Goal: Transaction & Acquisition: Purchase product/service

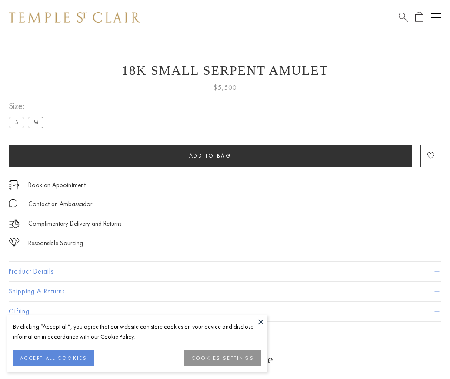
click at [210, 156] on span "Add to bag" at bounding box center [210, 155] width 43 height 7
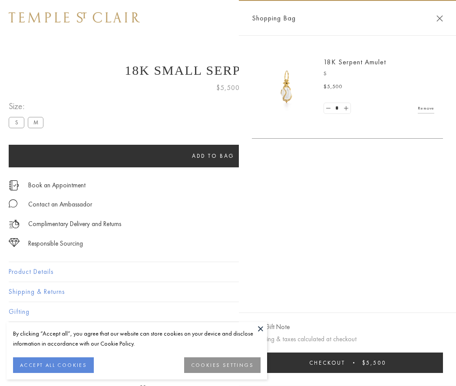
click at [348, 362] on button "Checkout $5,500" at bounding box center [347, 362] width 191 height 20
